Goal: Task Accomplishment & Management: Complete application form

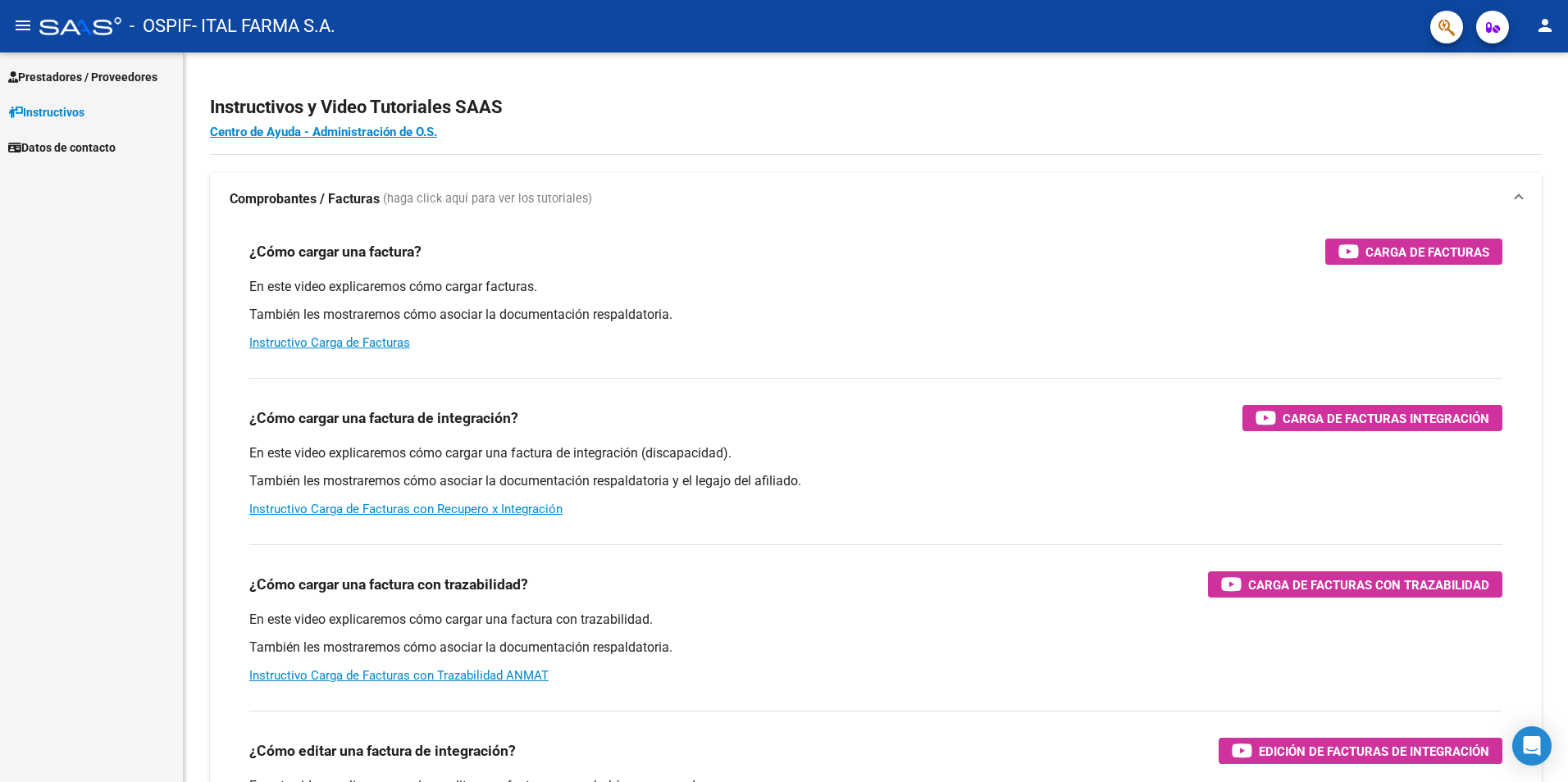
click at [70, 77] on span "Prestadores / Proveedores" at bounding box center [82, 77] width 149 height 18
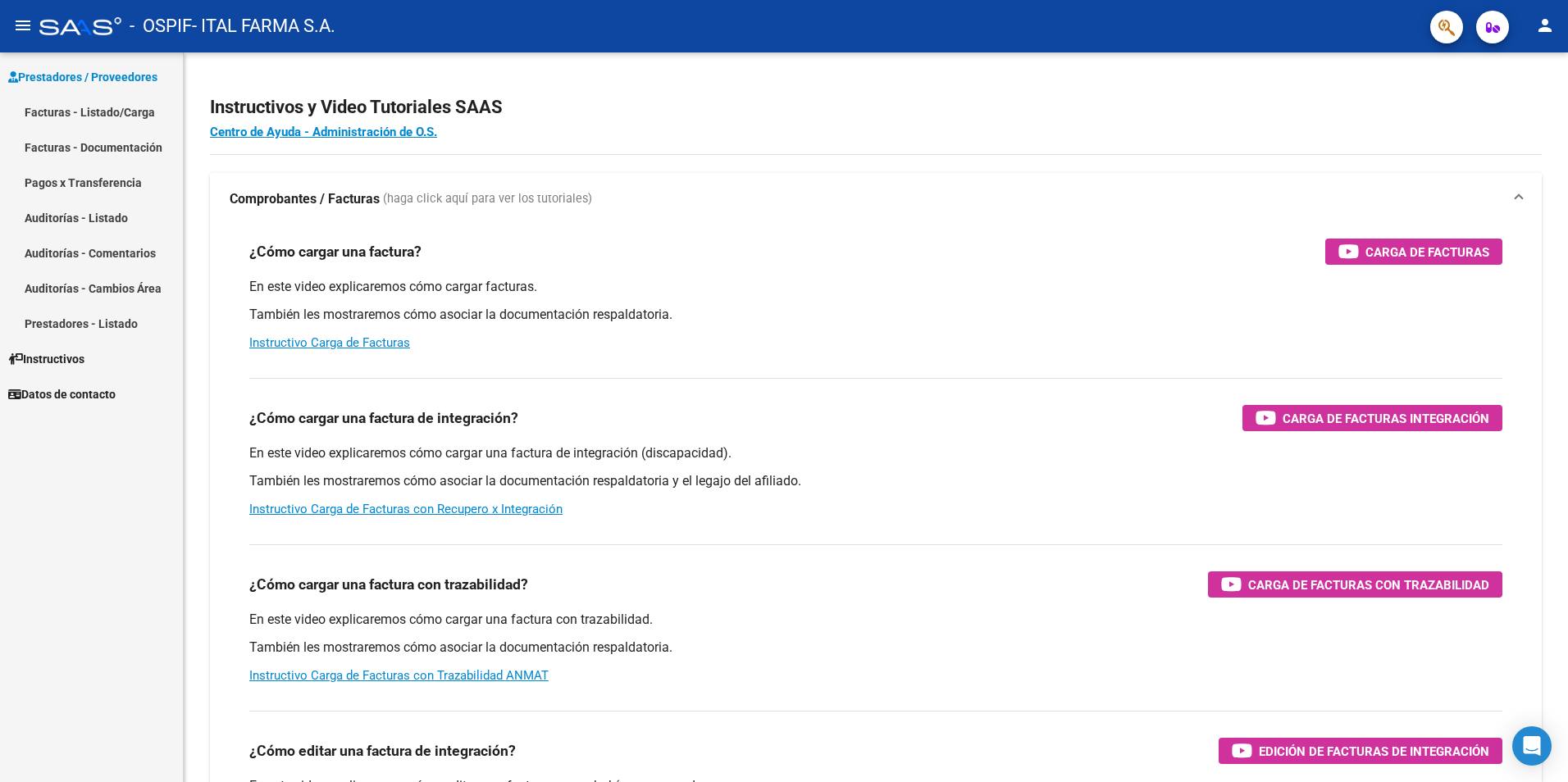
click at [76, 109] on link "Facturas - Listado/Carga" at bounding box center [91, 112] width 183 height 35
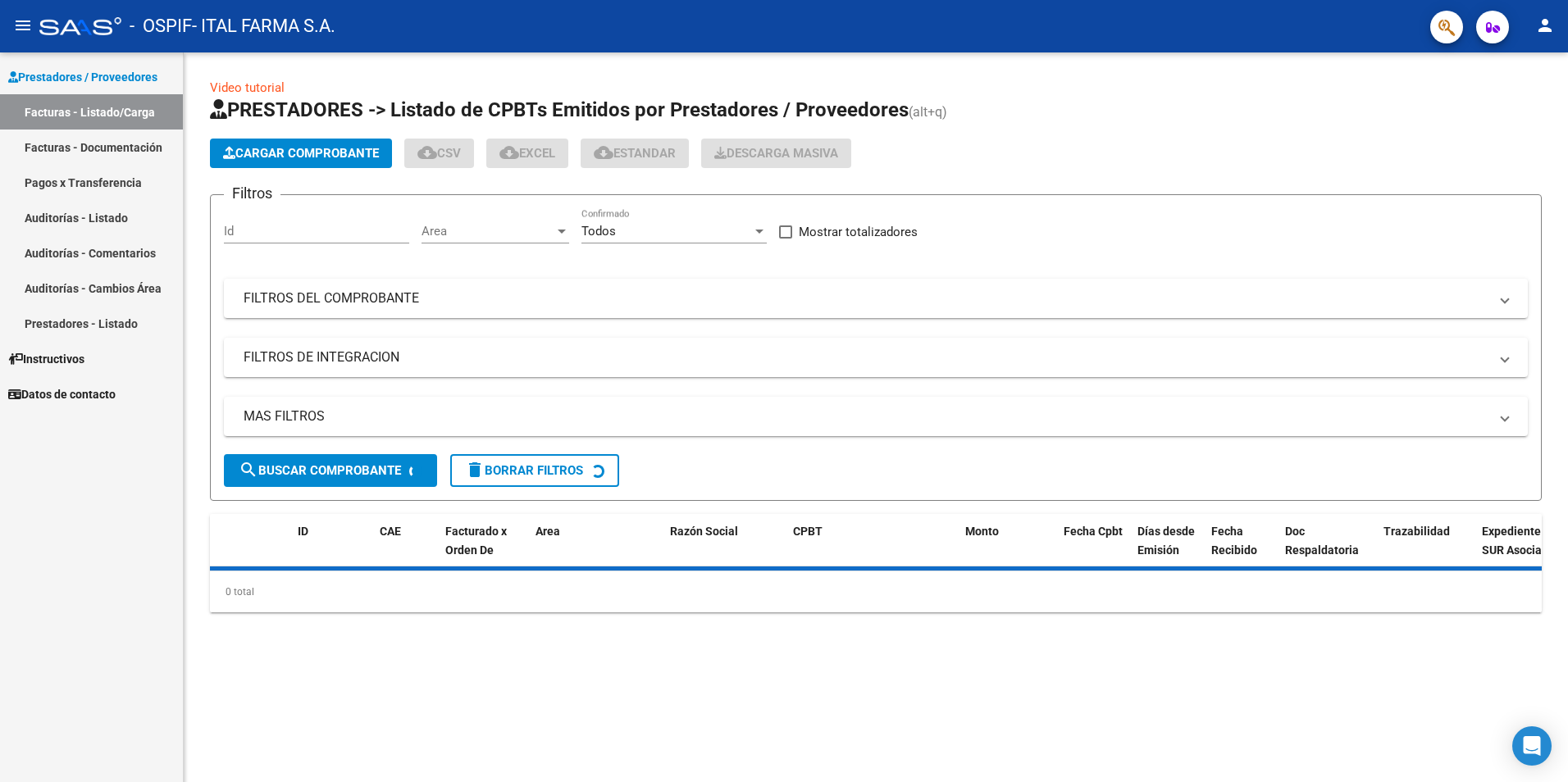
click at [308, 154] on span "Cargar Comprobante" at bounding box center [301, 153] width 156 height 15
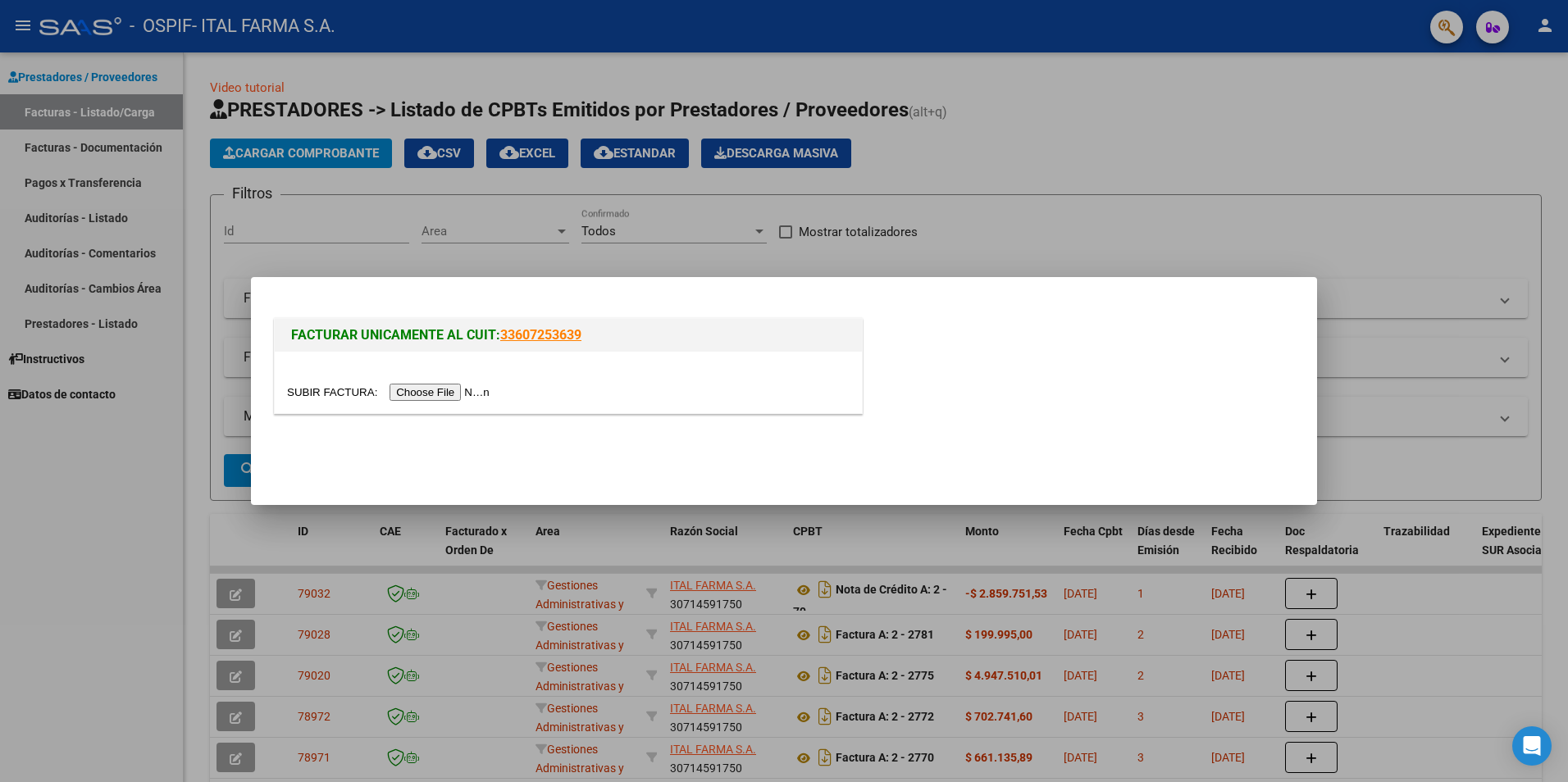
click at [419, 389] on input "file" at bounding box center [390, 392] width 207 height 18
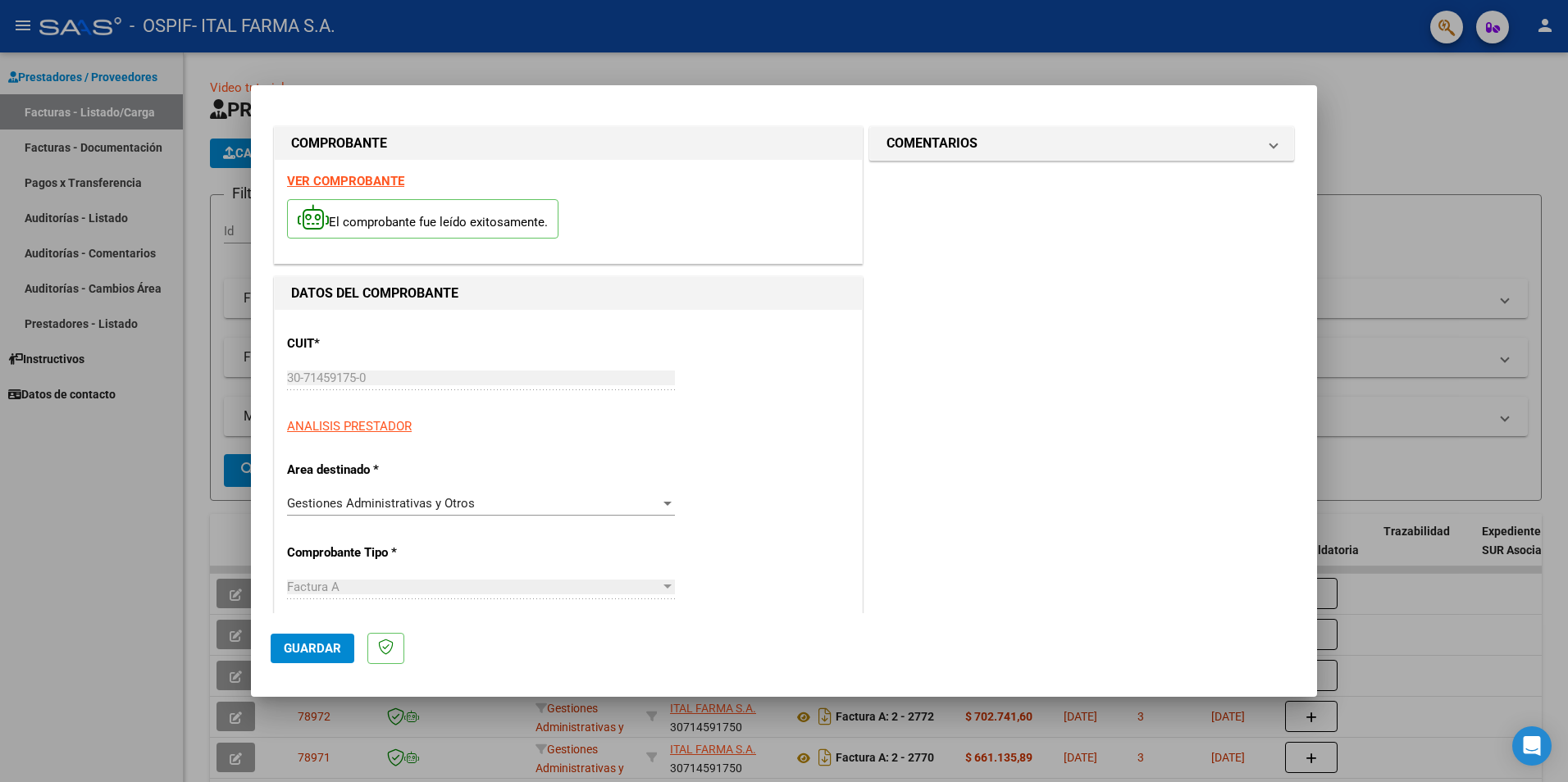
click at [302, 651] on span "Guardar" at bounding box center [312, 648] width 57 height 15
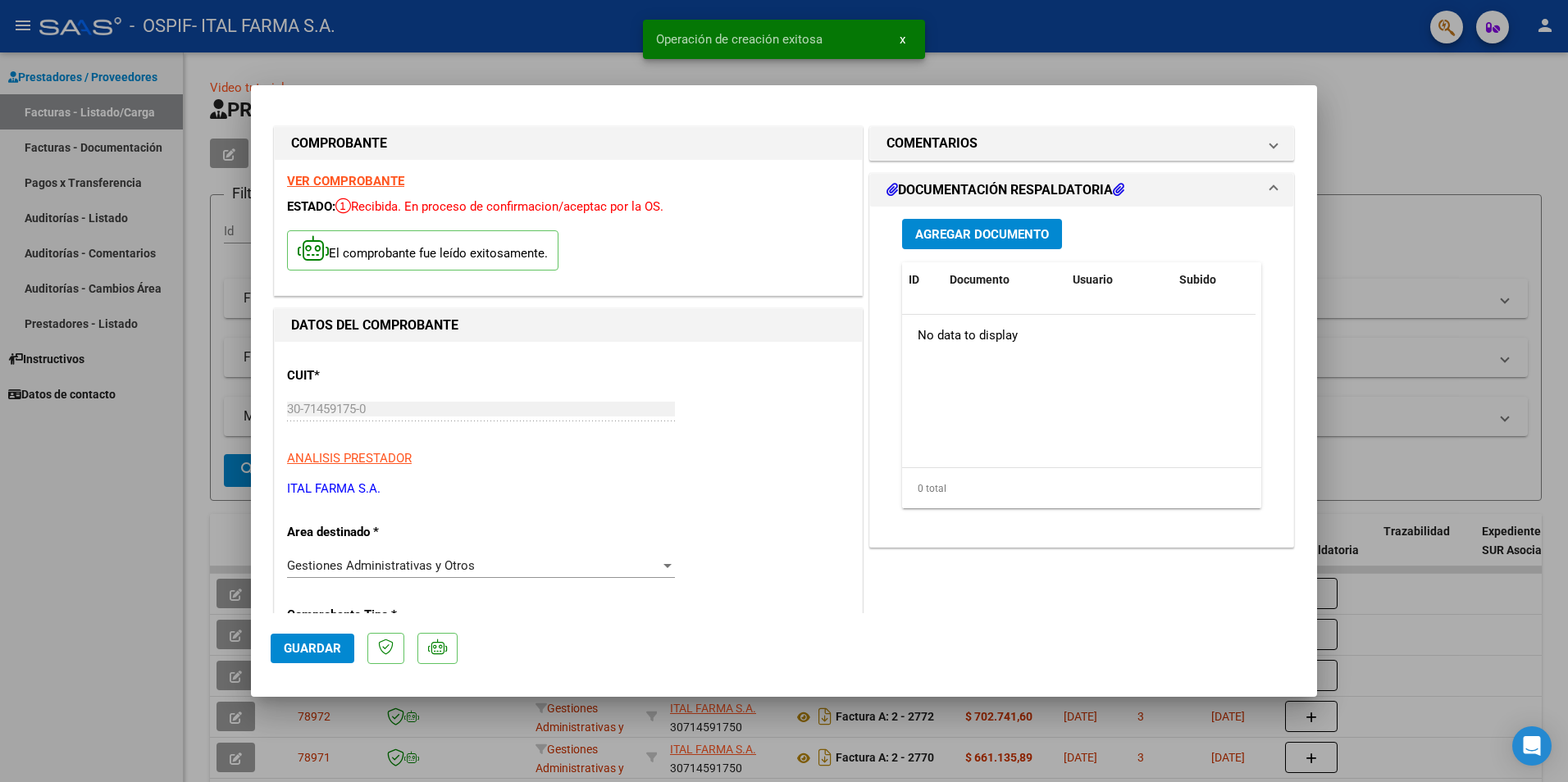
click at [1383, 178] on div at bounding box center [784, 391] width 1568 height 782
type input "$ 0,00"
